Goal: Task Accomplishment & Management: Manage account settings

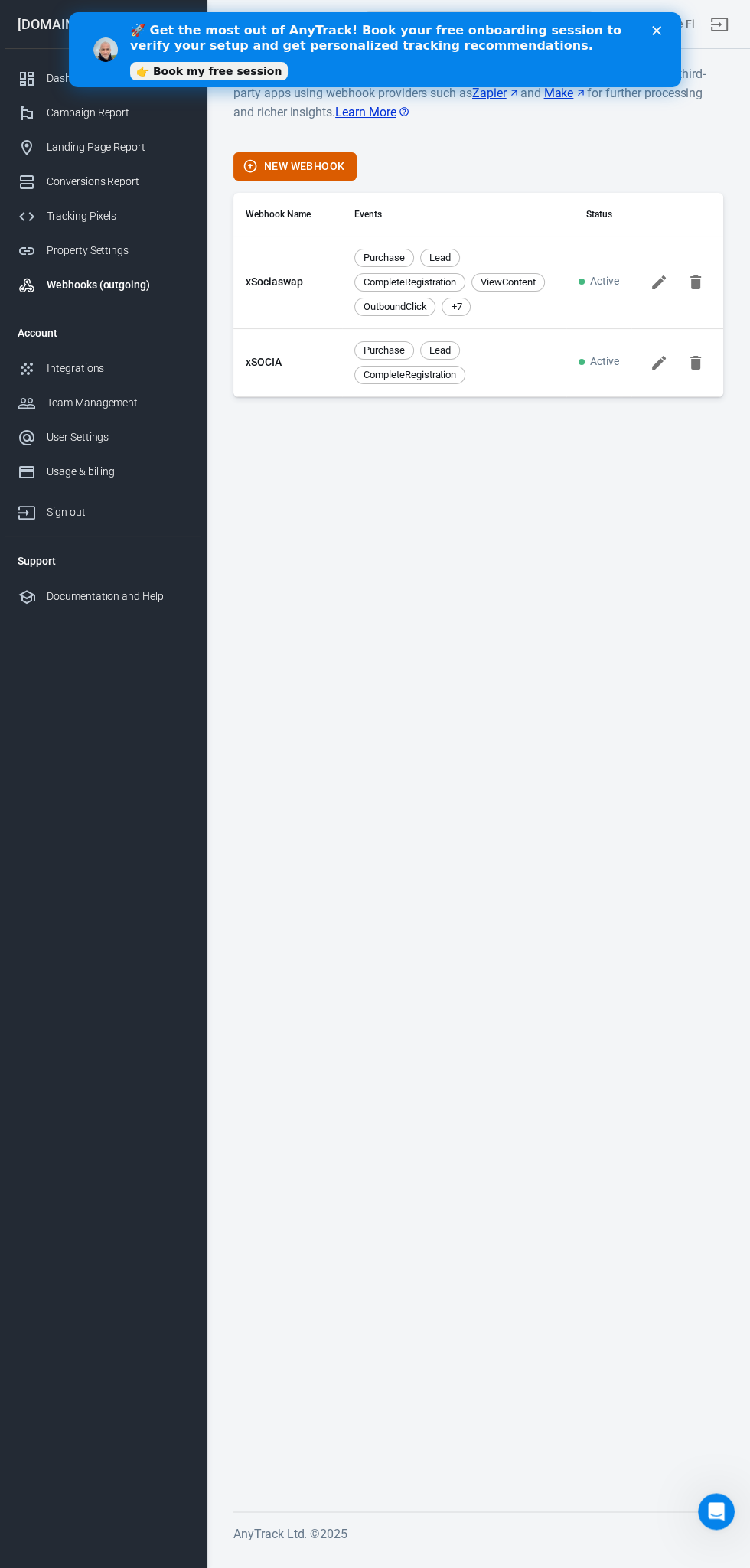
click at [655, 32] on polygon "Close" at bounding box center [656, 31] width 9 height 9
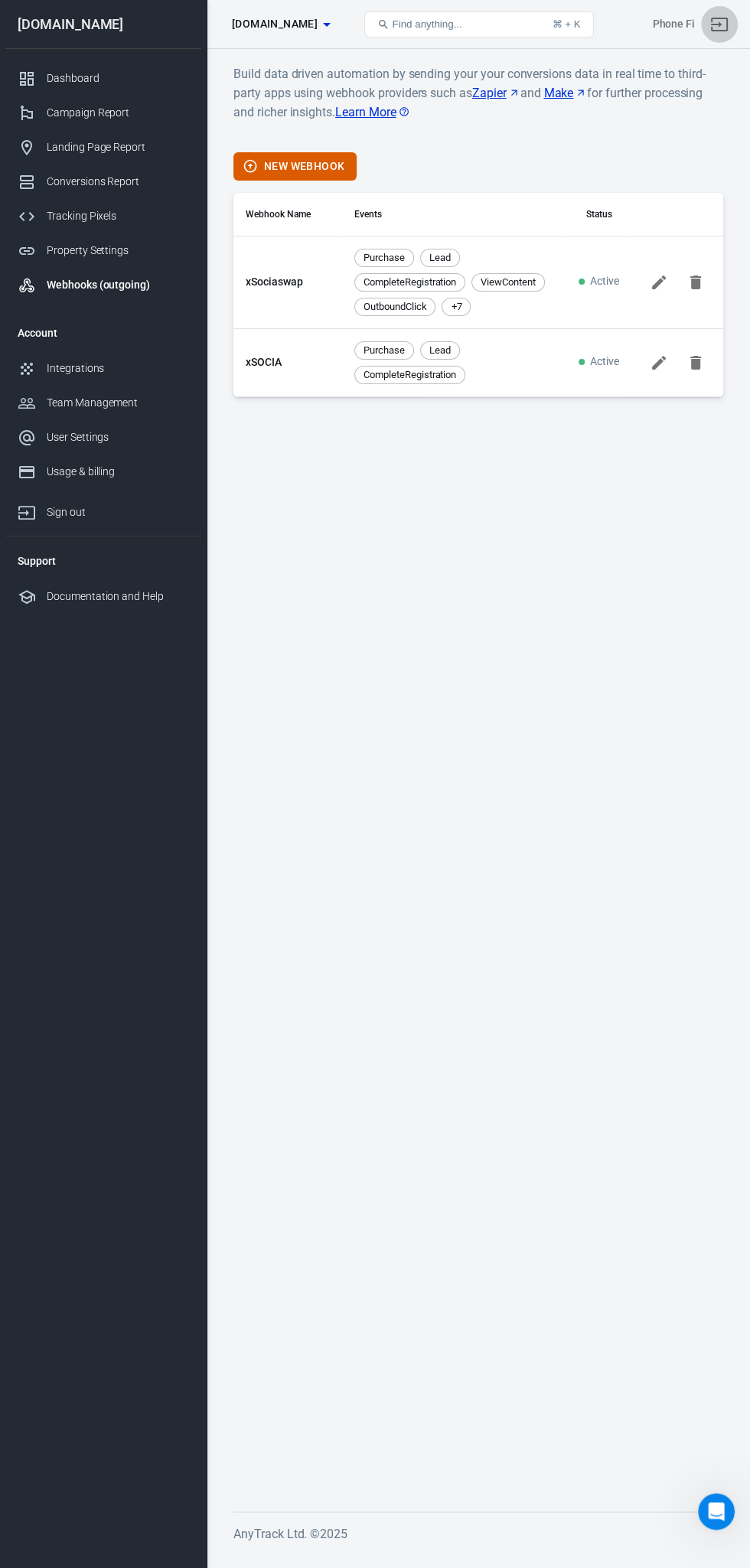
click at [721, 24] on icon "Sign out" at bounding box center [718, 24] width 17 height 13
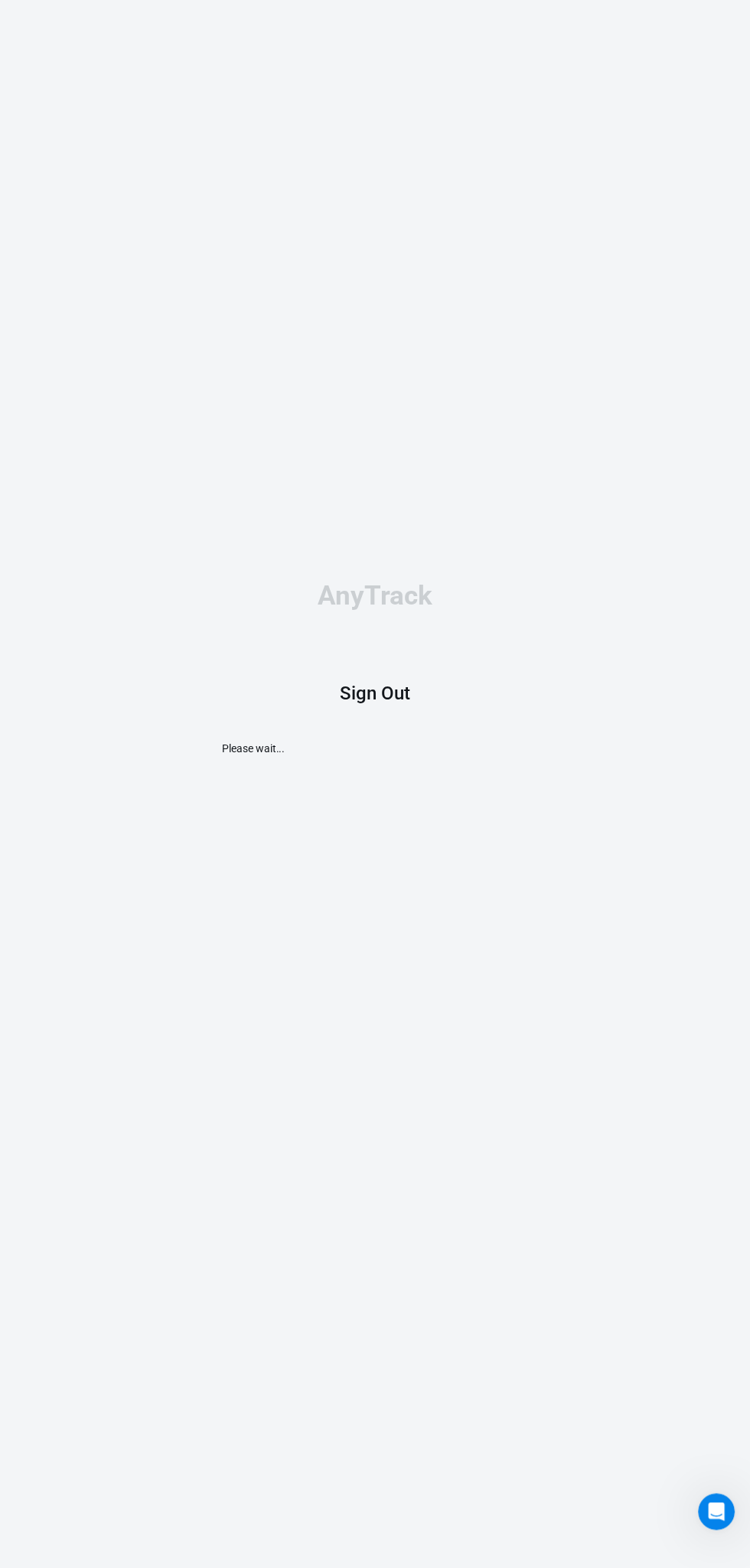
click at [385, 755] on div "AnyTrack Sign Out Please wait..." at bounding box center [375, 669] width 306 height 1338
click at [277, 8] on div "AnyTrack Sign Out Please wait..." at bounding box center [375, 669] width 306 height 1338
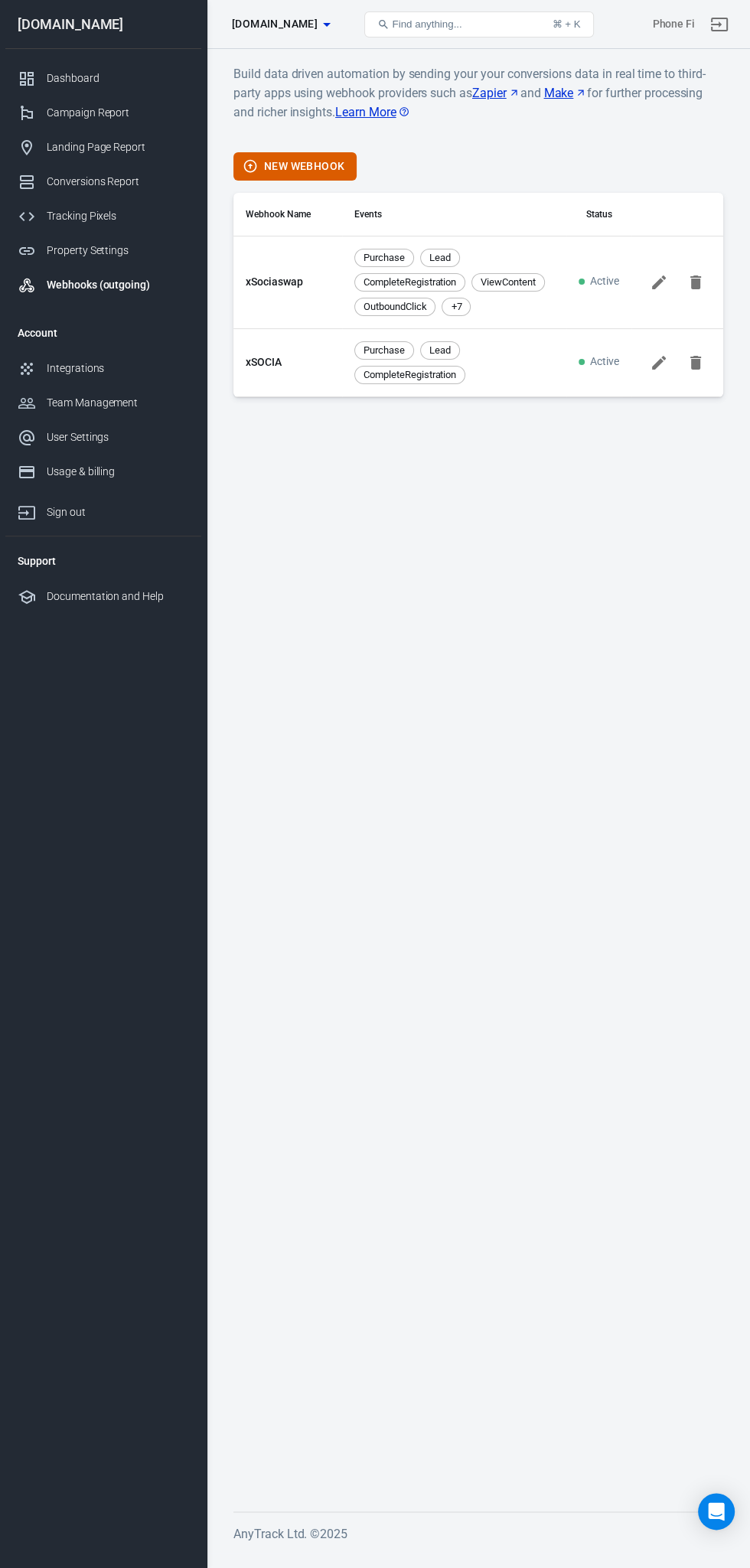
click at [701, 26] on link "Sign out" at bounding box center [718, 24] width 37 height 37
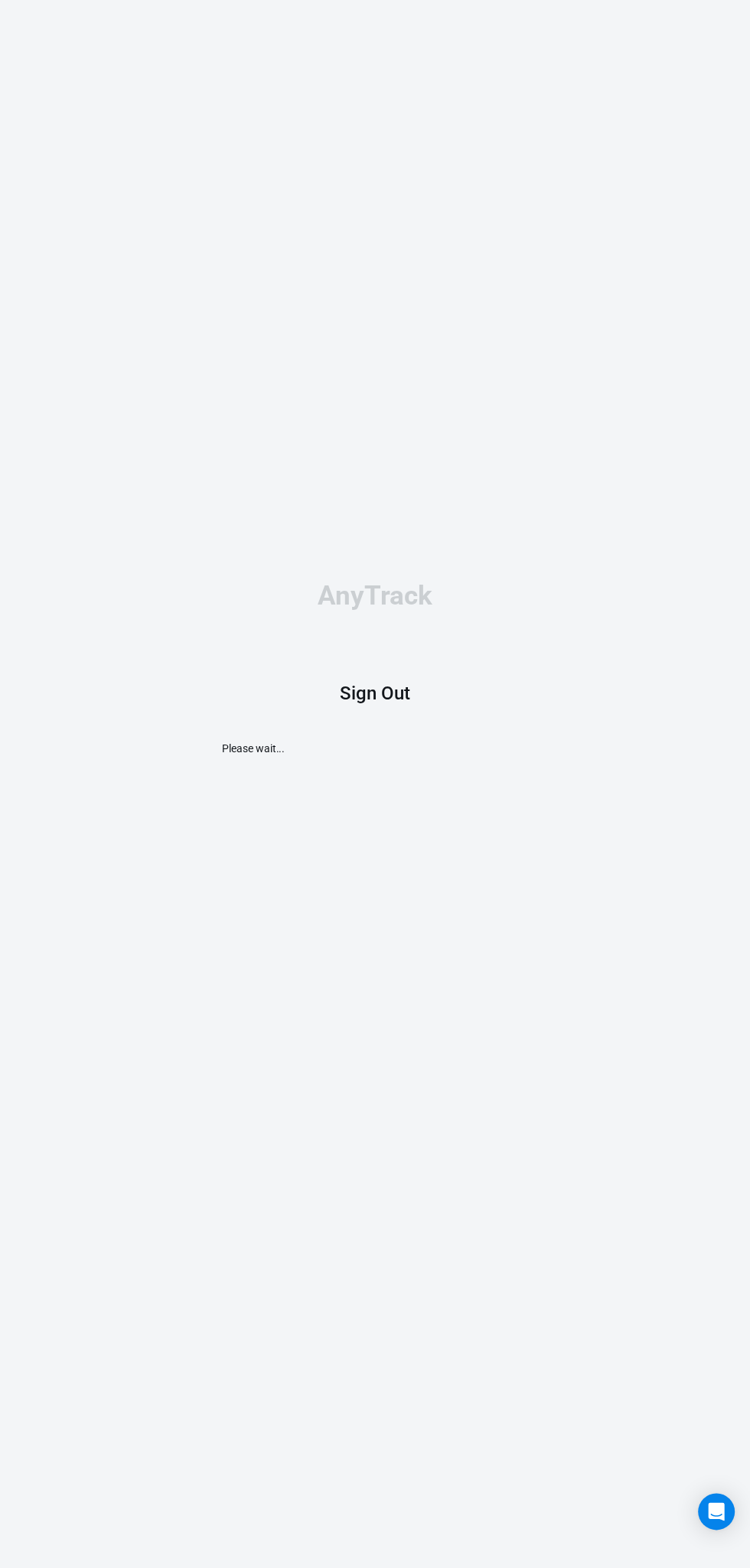
click at [361, 763] on div "AnyTrack Sign Out Please wait..." at bounding box center [375, 669] width 306 height 1338
click at [397, 704] on h1 "Sign Out" at bounding box center [375, 693] width 70 height 21
click at [406, 704] on h1 "Sign Out" at bounding box center [375, 693] width 70 height 21
click at [394, 704] on h1 "Sign Out" at bounding box center [375, 693] width 70 height 21
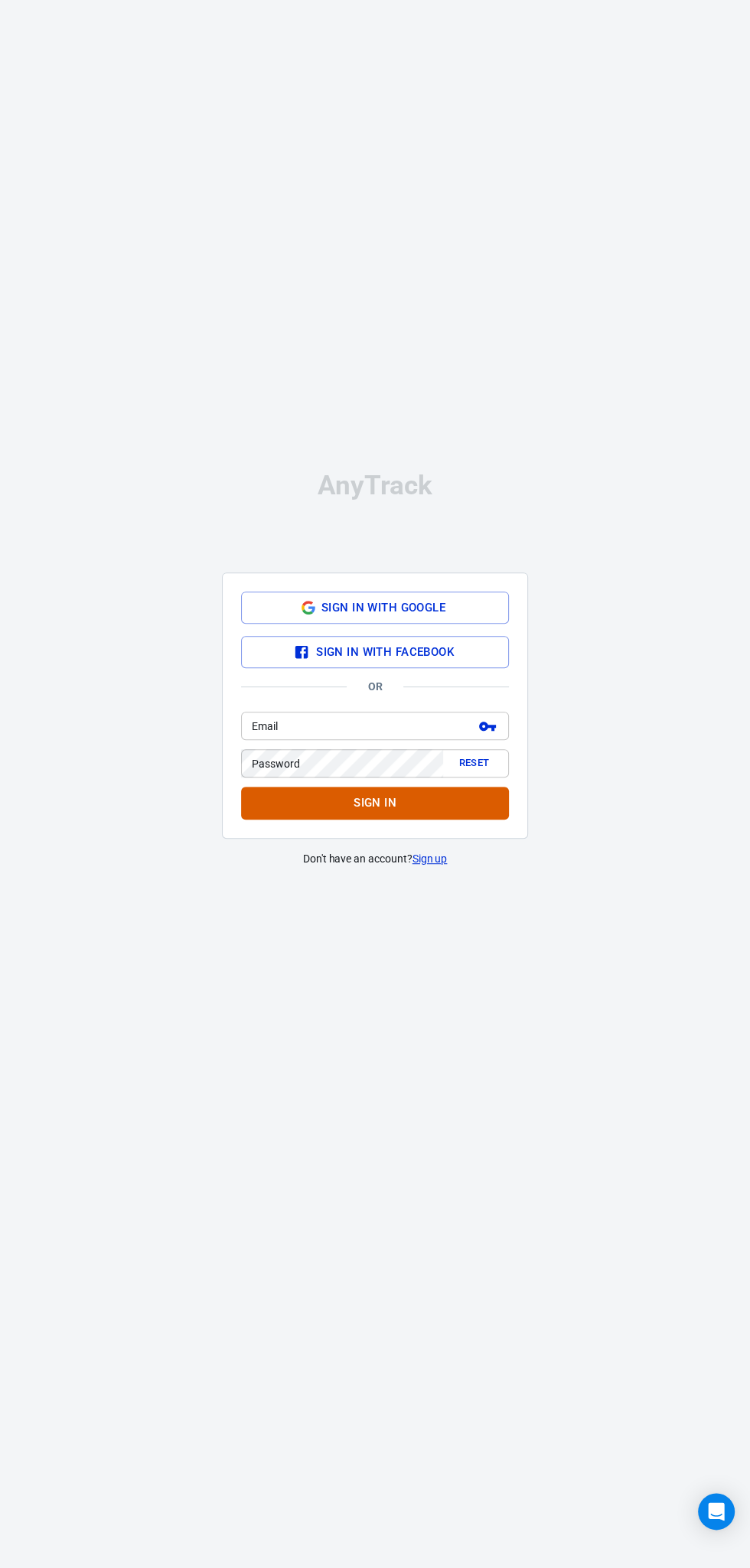
click at [306, 740] on input "Email" at bounding box center [355, 726] width 227 height 28
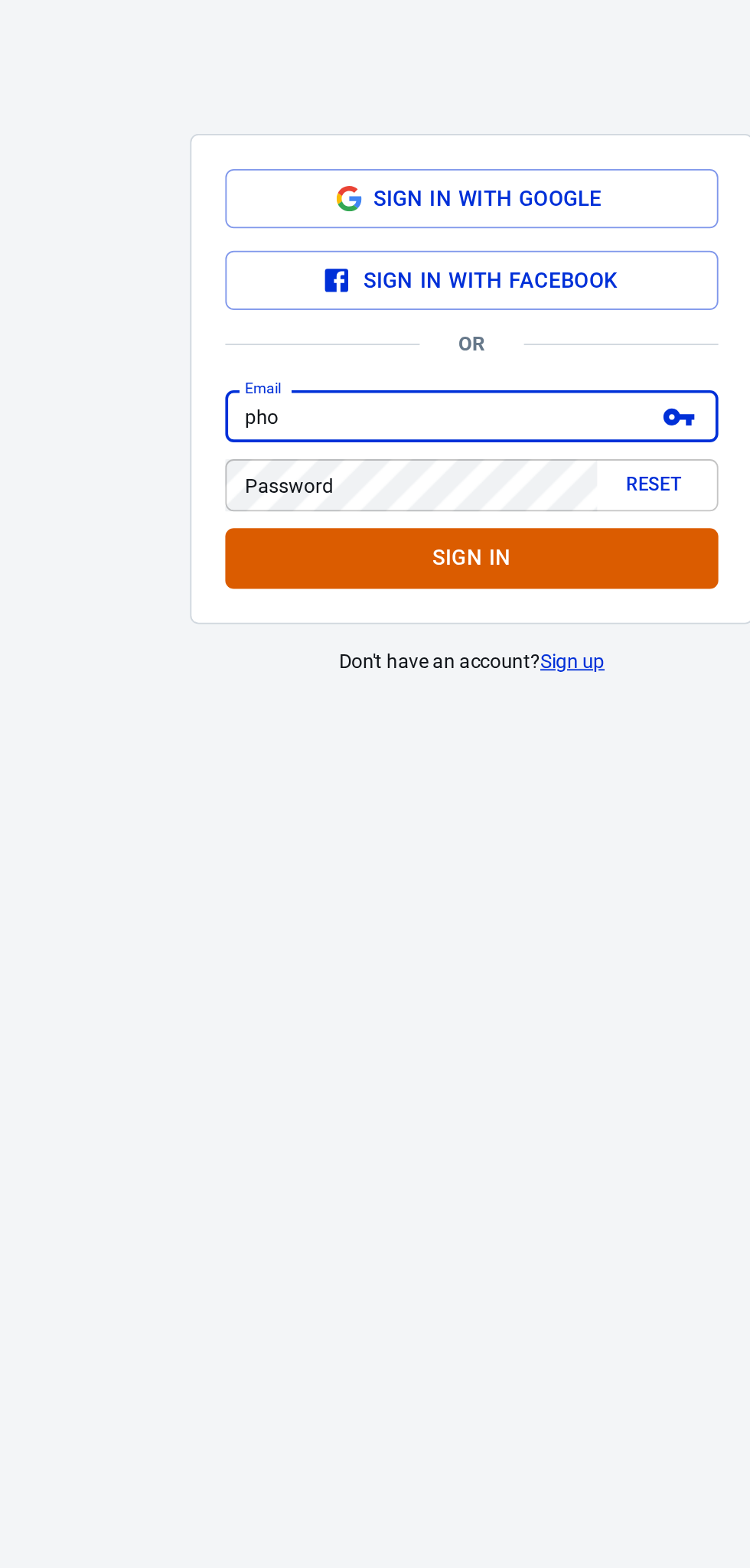
click at [369, 740] on input "pho" at bounding box center [355, 726] width 227 height 28
type input "phonefinow@gmail.com"
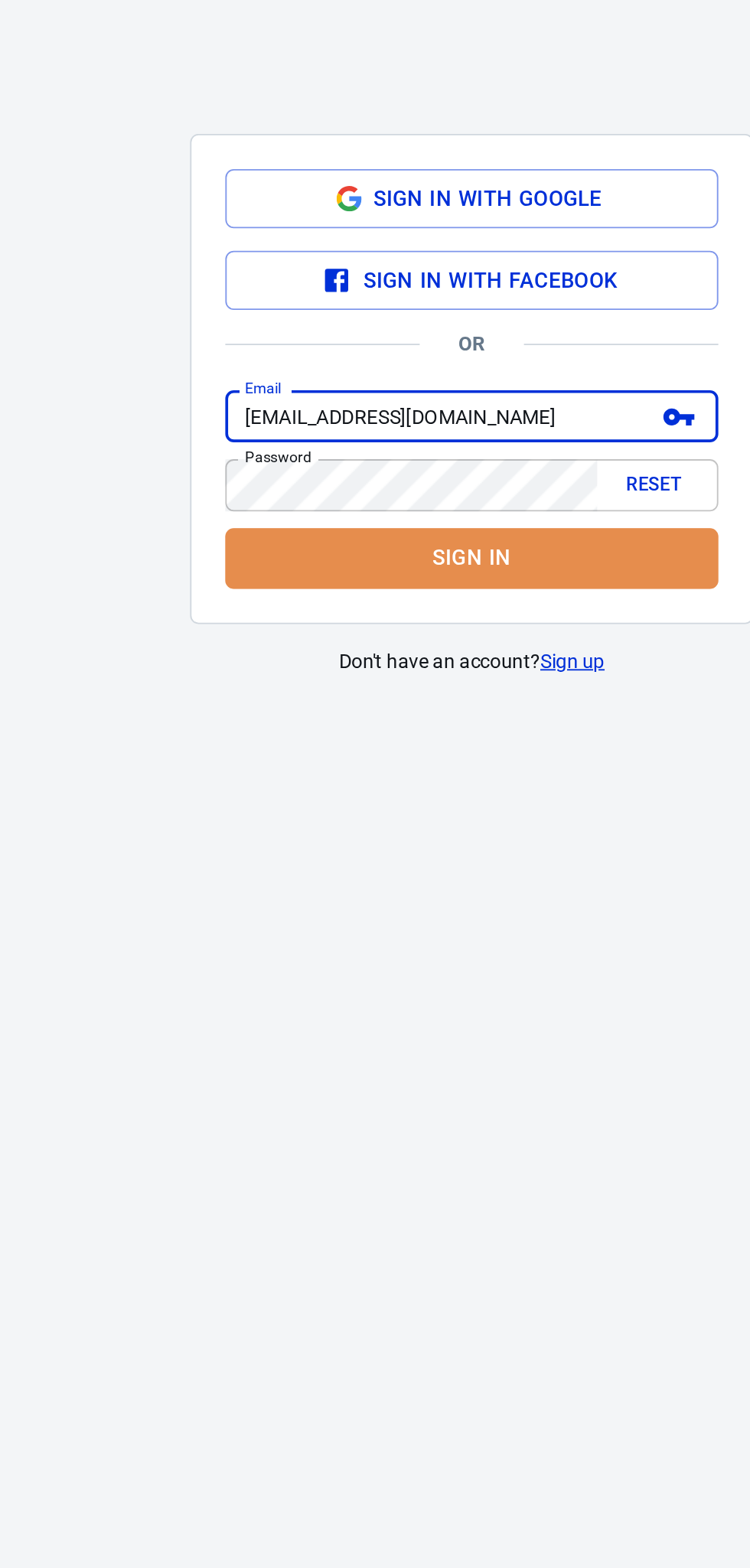
click at [415, 819] on button "Sign in" at bounding box center [375, 803] width 267 height 32
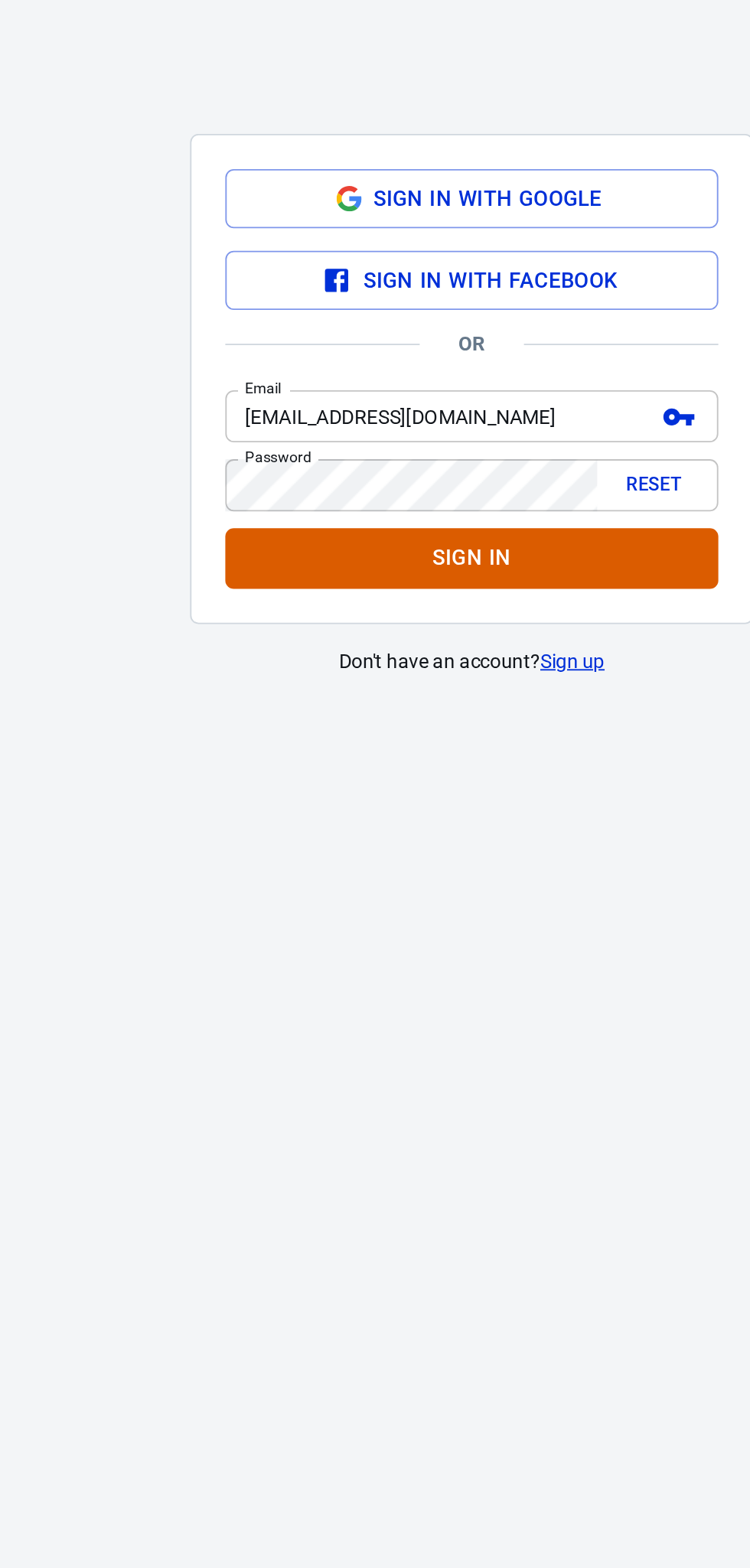
click at [440, 819] on button "Sign in" at bounding box center [375, 803] width 267 height 32
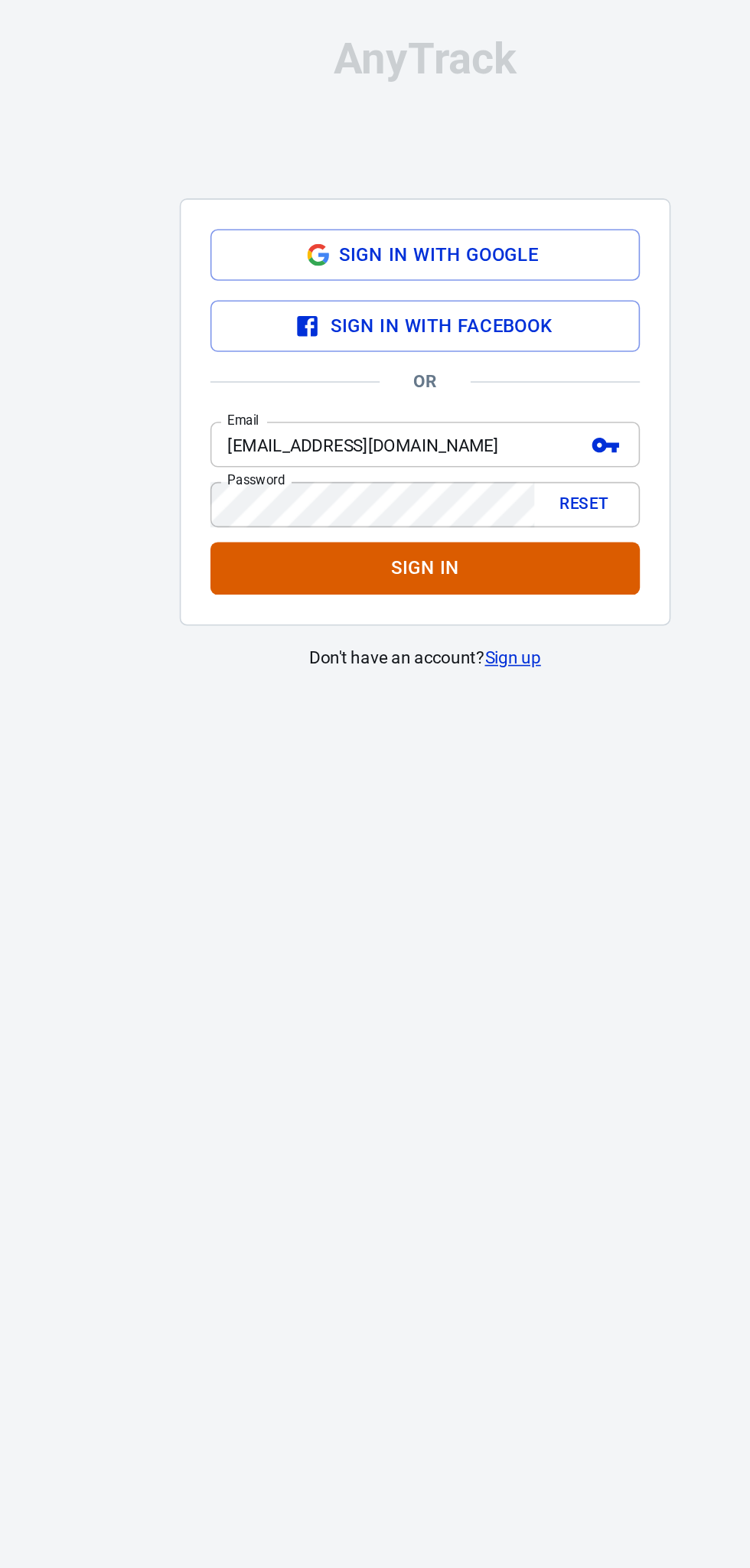
click at [498, 739] on button "Send login link by email" at bounding box center [487, 726] width 26 height 26
